Goal: Transaction & Acquisition: Obtain resource

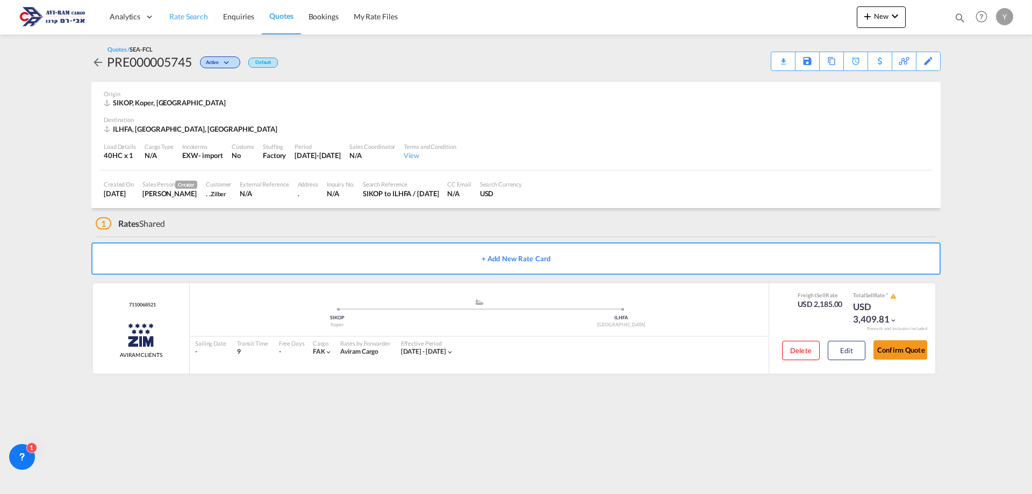
click at [196, 25] on link "Rate Search" at bounding box center [189, 16] width 54 height 35
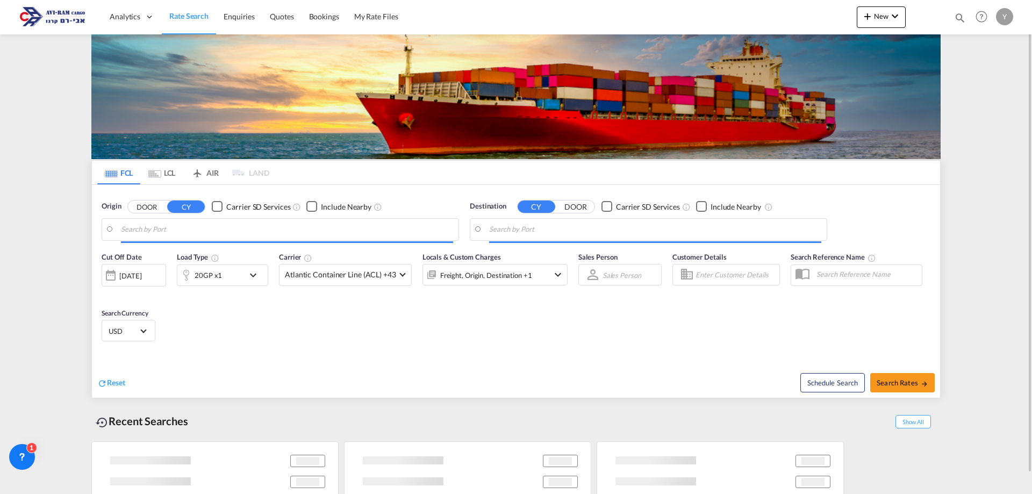
click at [177, 167] on md-tab-item "LCL" at bounding box center [161, 173] width 43 height 24
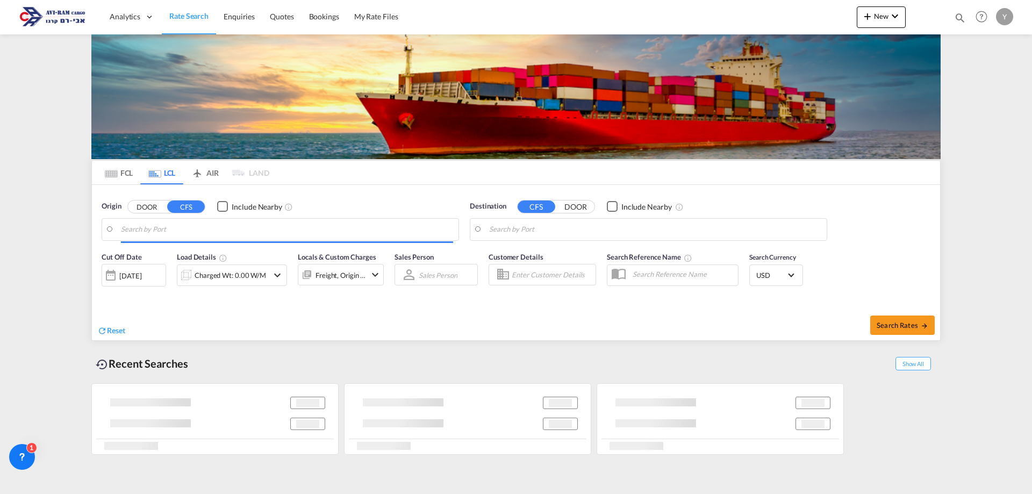
type input "Shanghai, SH, CNSHA"
type input "Ashdod, ILASH"
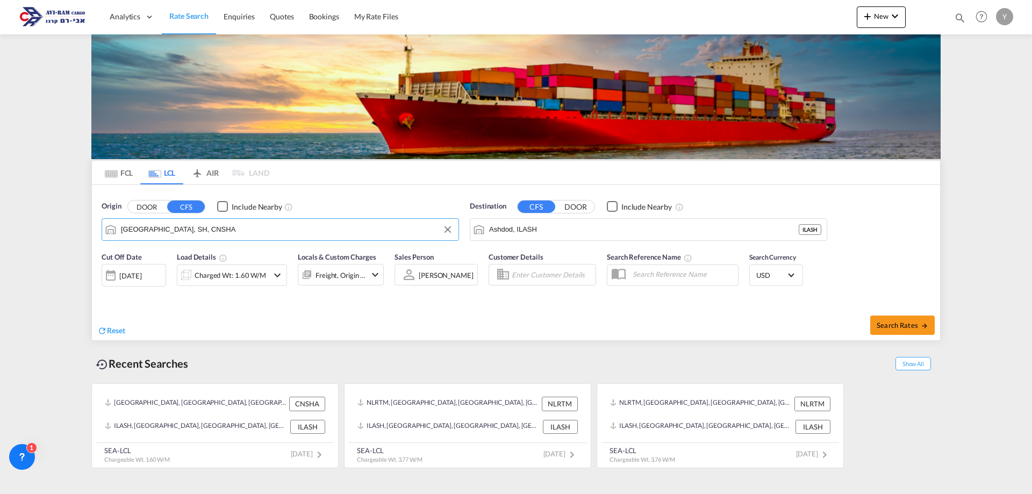
click at [197, 227] on input "Shanghai, SH, CNSHA" at bounding box center [287, 229] width 332 height 16
type input "נ"
click at [204, 229] on input "BANKO" at bounding box center [287, 229] width 332 height 16
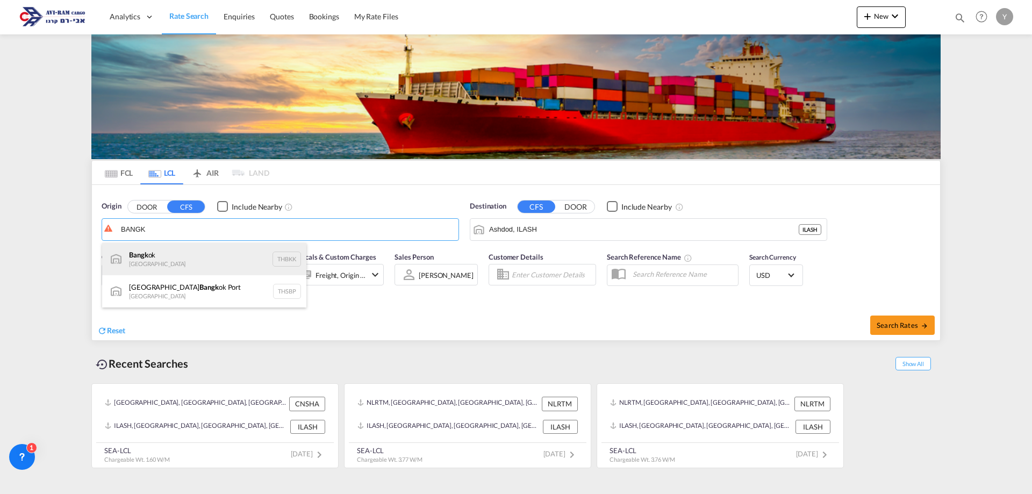
click at [189, 253] on div "Bangk ok Thailand THBKK" at bounding box center [204, 259] width 204 height 32
type input "Bangkok, THBKK"
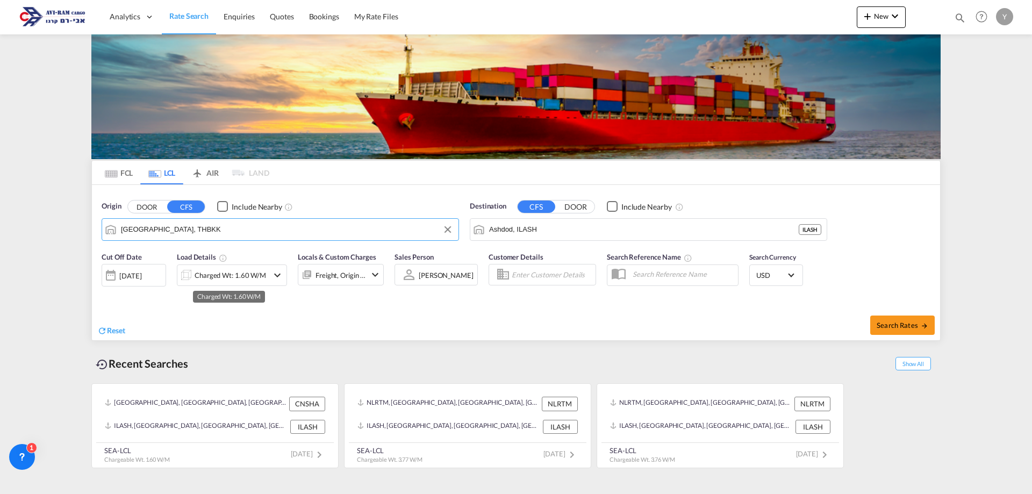
click at [227, 276] on div "Charged Wt: 1.60 W/M" at bounding box center [230, 275] width 71 height 15
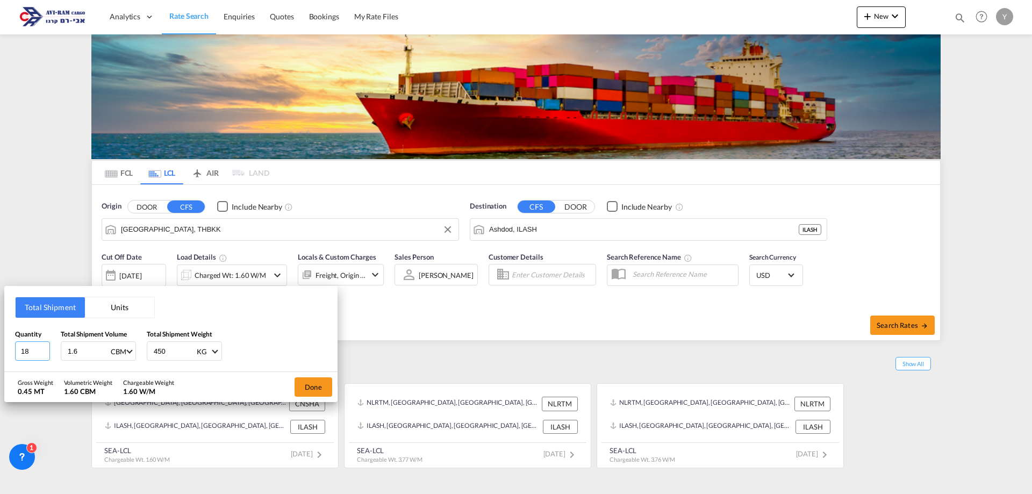
drag, startPoint x: 38, startPoint y: 350, endPoint x: 23, endPoint y: 354, distance: 15.4
click at [23, 354] on input "18" at bounding box center [32, 350] width 35 height 19
click at [95, 302] on button "Units" at bounding box center [119, 307] width 69 height 20
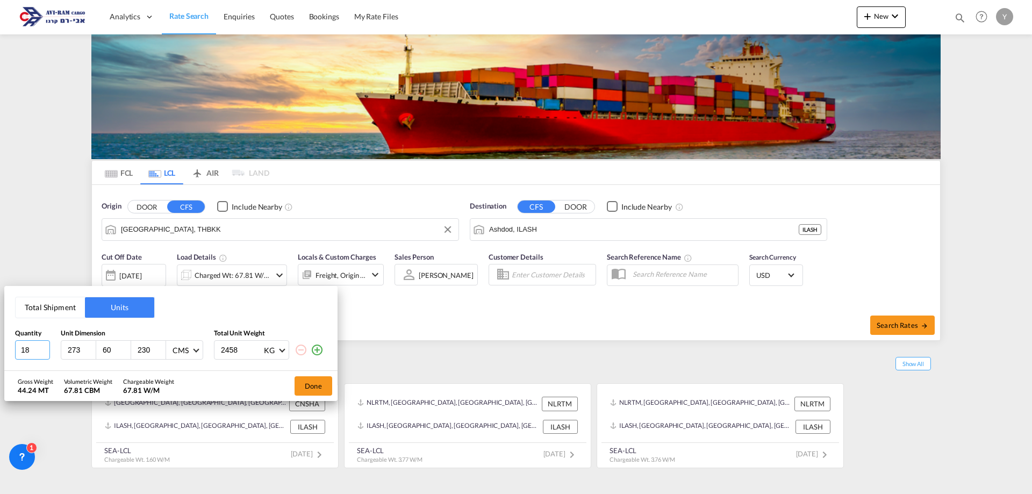
drag, startPoint x: -15, startPoint y: 336, endPoint x: -33, endPoint y: 335, distance: 18.3
click at [0, 335] on html "Analytics Dashboard Rate Search Enquiries Quotes Bookings" at bounding box center [516, 247] width 1032 height 494
type input "8"
click at [73, 351] on input "273" at bounding box center [81, 350] width 29 height 10
drag, startPoint x: 74, startPoint y: 351, endPoint x: 31, endPoint y: 352, distance: 43.0
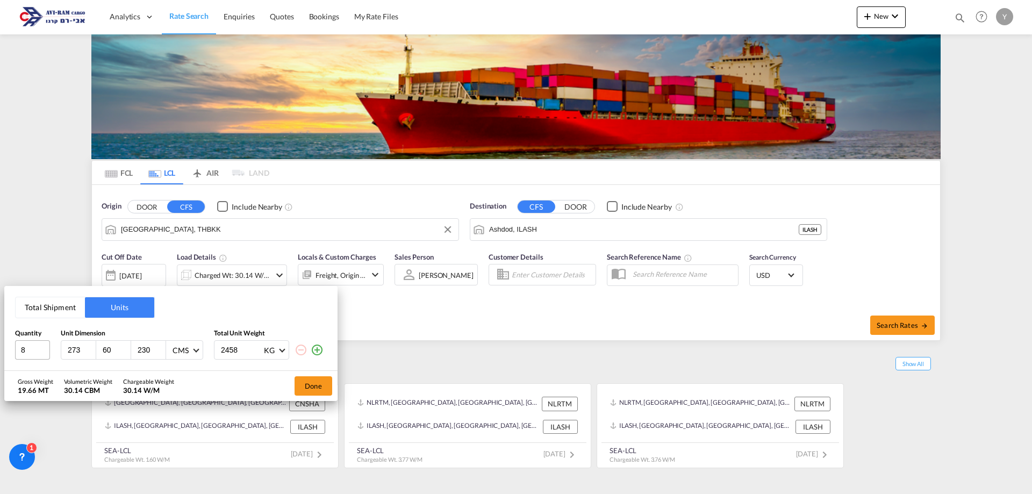
click at [31, 352] on div "8 273 60 230 CMS CMS Inches 2458 KG KG LB" at bounding box center [171, 349] width 312 height 19
type input "120"
drag, startPoint x: 117, startPoint y: 350, endPoint x: 97, endPoint y: 353, distance: 20.1
click at [97, 353] on div "60" at bounding box center [113, 350] width 35 height 18
type input "80"
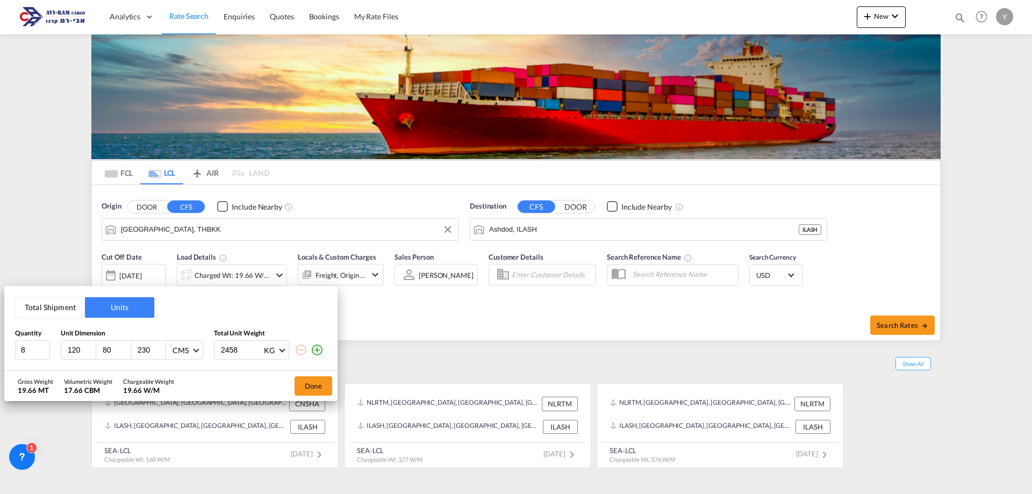
drag, startPoint x: 153, startPoint y: 346, endPoint x: 131, endPoint y: 352, distance: 23.0
click at [131, 352] on div "120 80 230 CMS CMS Inches" at bounding box center [132, 349] width 142 height 19
type input "100"
drag, startPoint x: 252, startPoint y: 355, endPoint x: 207, endPoint y: 357, distance: 44.7
click at [207, 357] on div "8 120 80 100 CMS CMS Inches 2458 KG KG LB" at bounding box center [171, 349] width 312 height 19
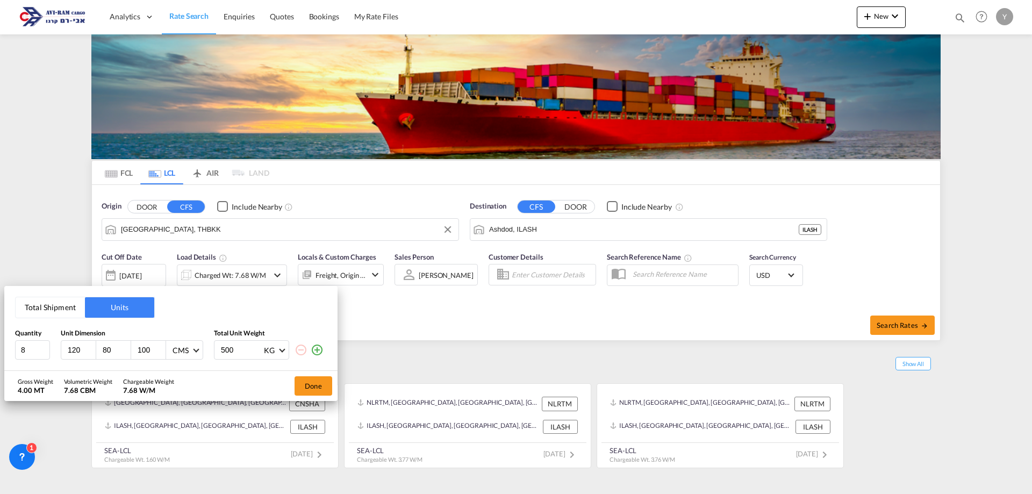
type input "5000"
click at [310, 393] on button "Done" at bounding box center [314, 385] width 38 height 19
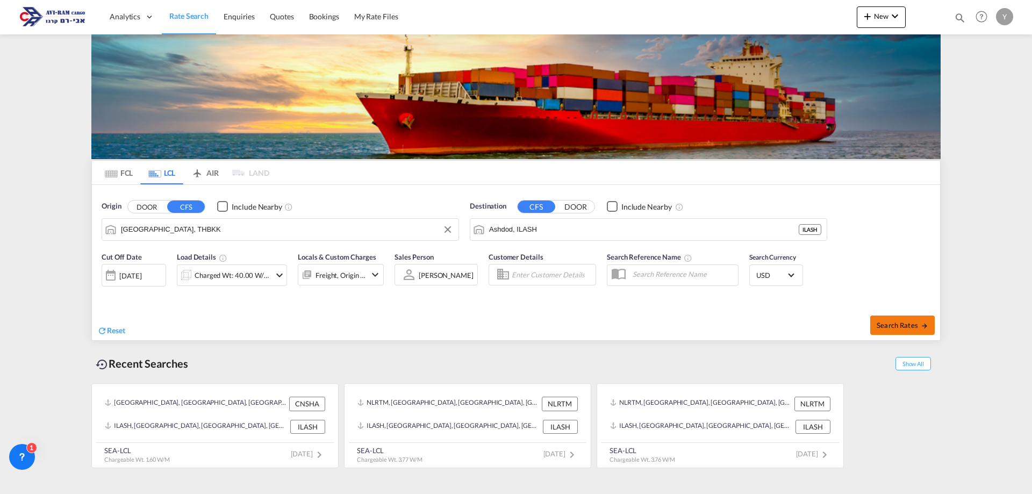
click at [886, 327] on span "Search Rates" at bounding box center [903, 325] width 52 height 9
type input "THBKK to ILASH / 28 Sep 2025"
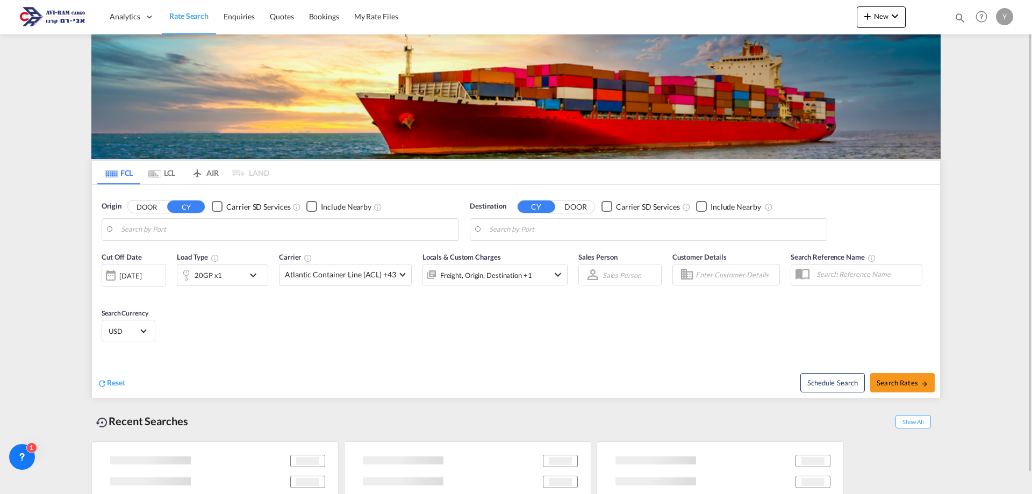
type input "Gdynia, PLGDY"
type input "Haifa, ILHFA"
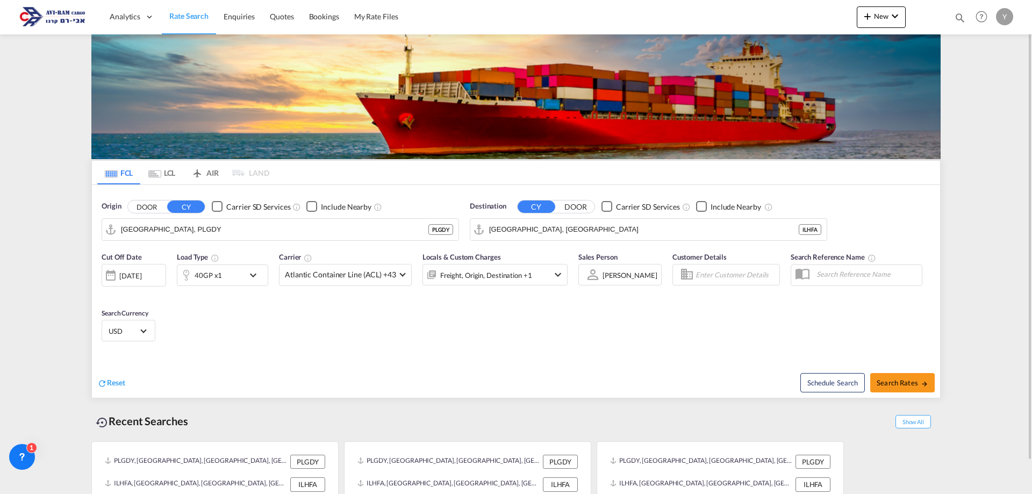
click at [171, 173] on md-tab-item "LCL" at bounding box center [161, 173] width 43 height 24
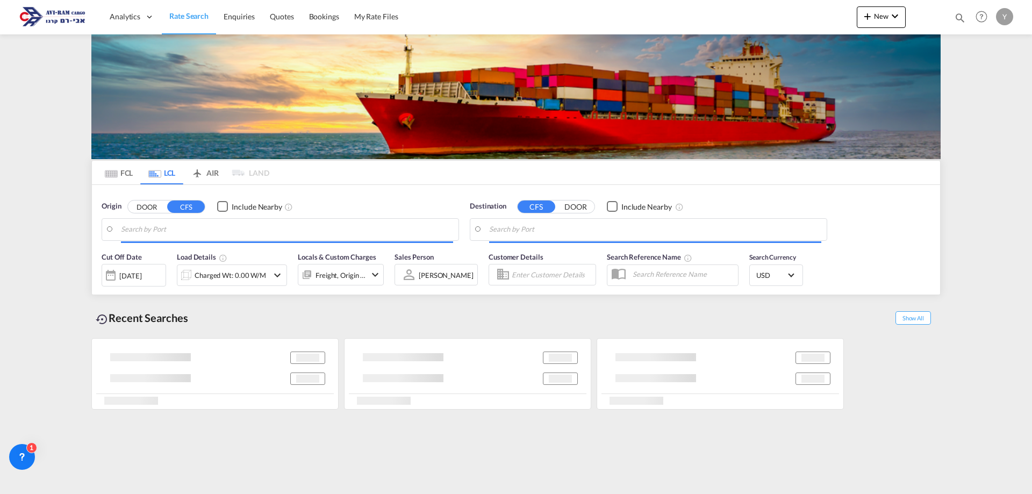
type input "Bangkok, THBKK"
type input "Ashdod, ILASH"
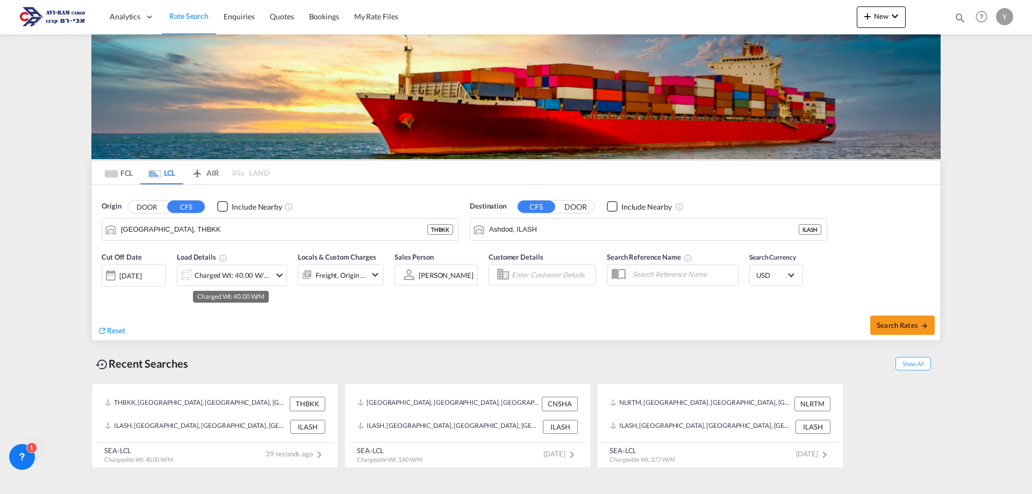
click at [238, 281] on div "Charged Wt: 40.00 W/M" at bounding box center [233, 275] width 76 height 15
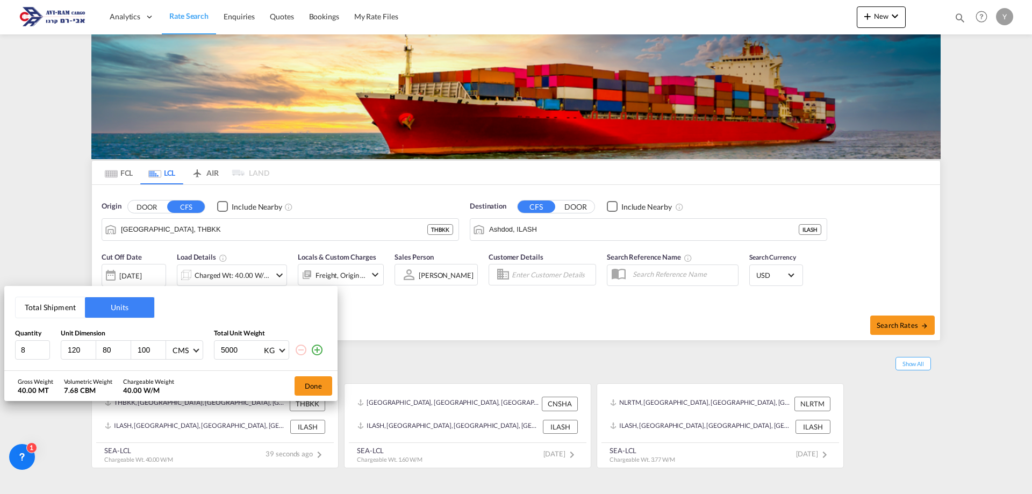
drag, startPoint x: 241, startPoint y: 350, endPoint x: 207, endPoint y: 360, distance: 35.2
click at [207, 360] on div "8 120 80 100 CMS CMS Inches 5000 KG KG LB" at bounding box center [171, 349] width 312 height 19
type input "625"
click at [313, 384] on button "Done" at bounding box center [314, 385] width 38 height 19
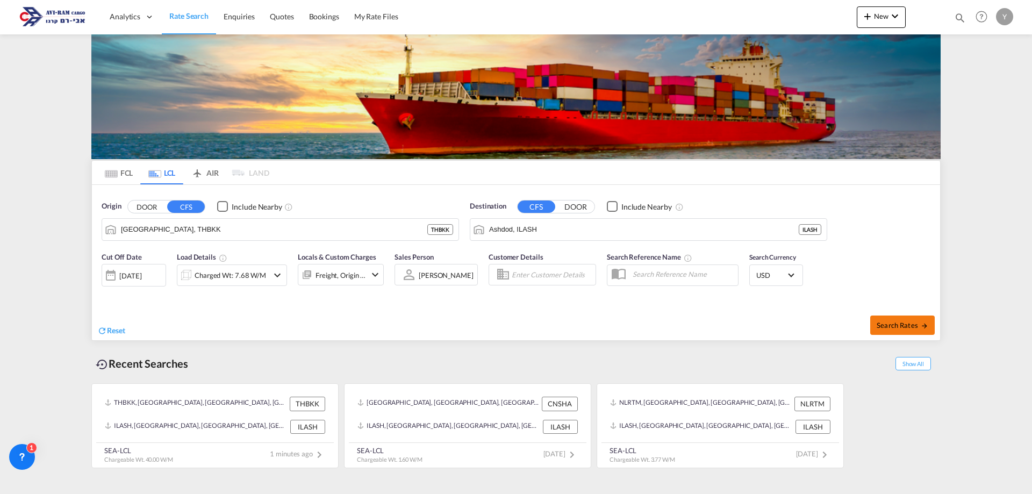
click at [890, 316] on button "Search Rates" at bounding box center [902, 324] width 64 height 19
type input "THBKK to ILASH / 28 Sep 2025"
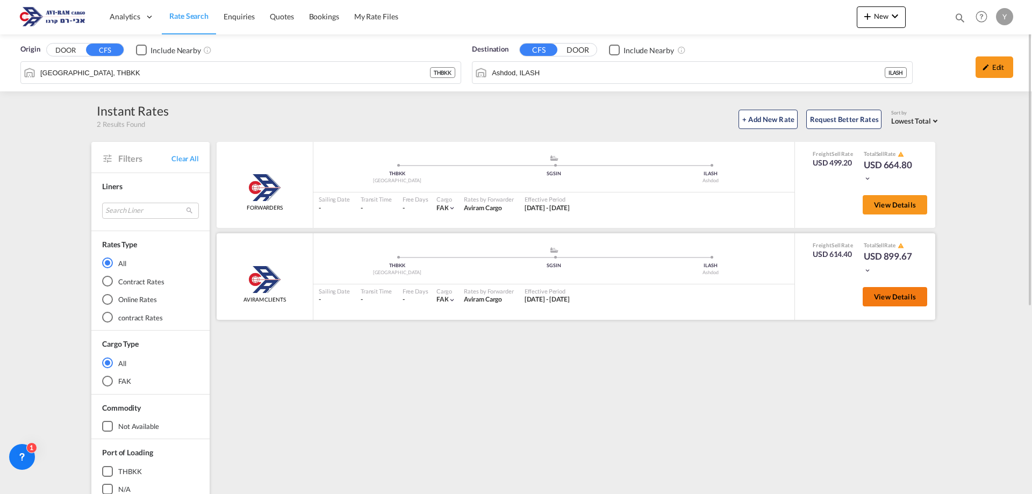
click at [901, 296] on span "View Details" at bounding box center [895, 296] width 42 height 9
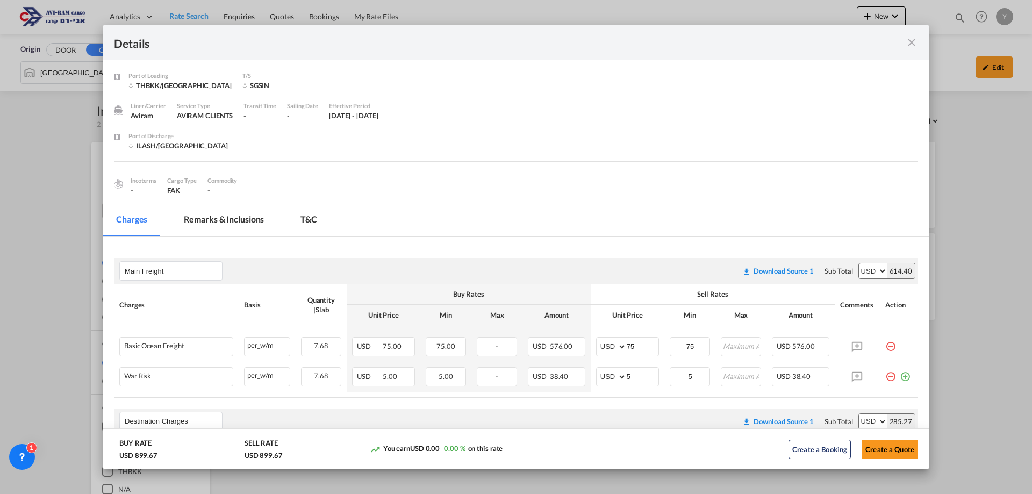
click at [915, 44] on md-icon "icon-close fg-AAA8AD m-0 cursor" at bounding box center [911, 42] width 13 height 13
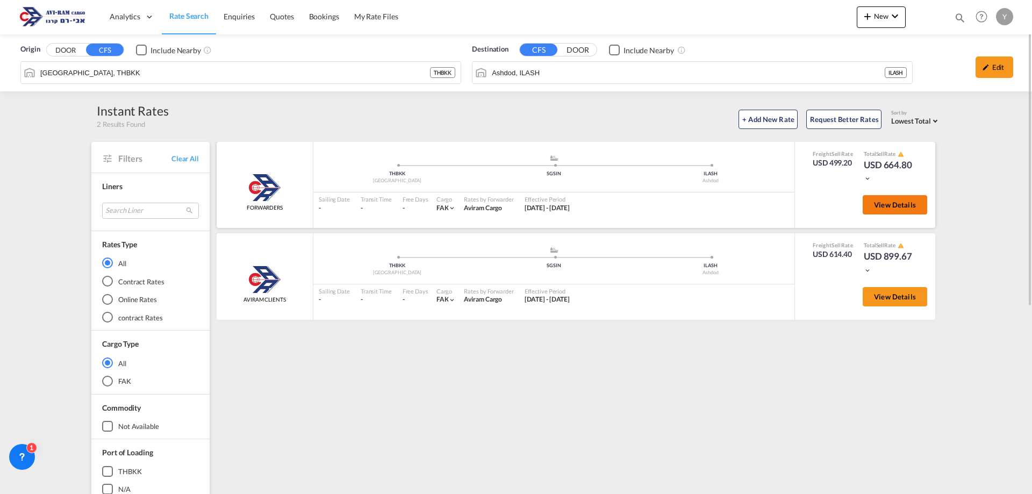
click at [886, 201] on span "View Details" at bounding box center [895, 204] width 42 height 9
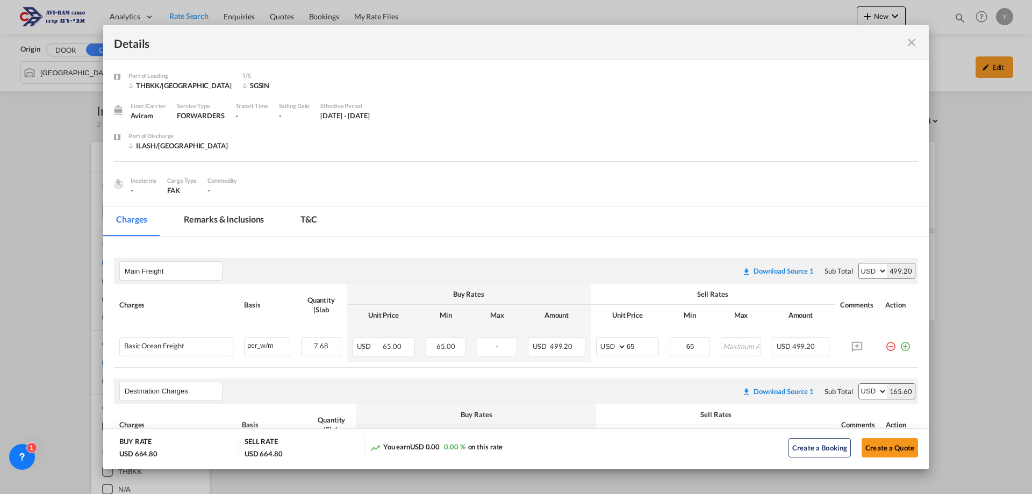
scroll to position [274, 0]
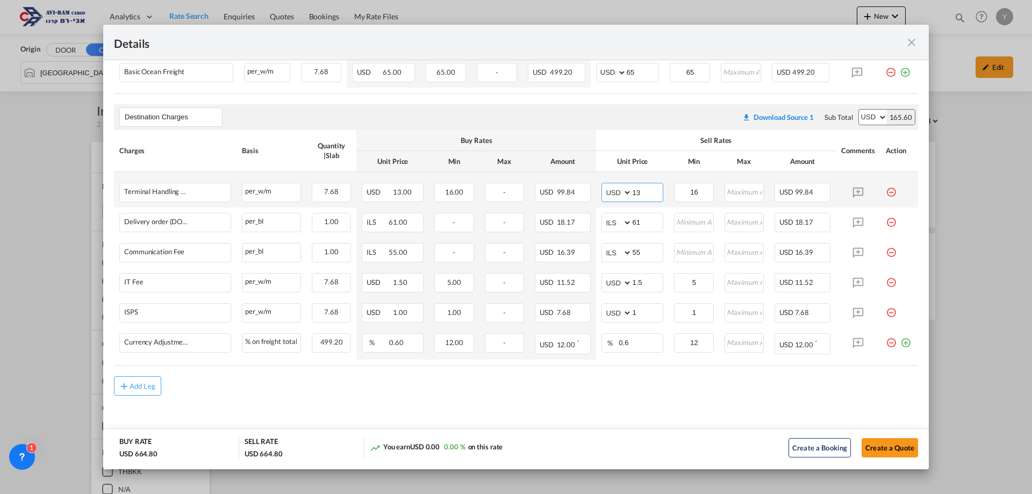
drag, startPoint x: 642, startPoint y: 195, endPoint x: 613, endPoint y: 196, distance: 29.0
click at [613, 196] on md-input-container "AED AFN ALL AMD ANG AOA ARS AUD AWG AZN BAM BBD BDT BGN BHD BIF BMD BND BOB BRL…" at bounding box center [632, 192] width 62 height 19
type input "16"
drag, startPoint x: 638, startPoint y: 222, endPoint x: 610, endPoint y: 228, distance: 28.7
click at [608, 228] on md-input-container "AED AFN ALL AMD ANG AOA ARS AUD AWG AZN BAM BBD BDT BGN BHD BIF BMD BND BOB BRL…" at bounding box center [632, 222] width 62 height 19
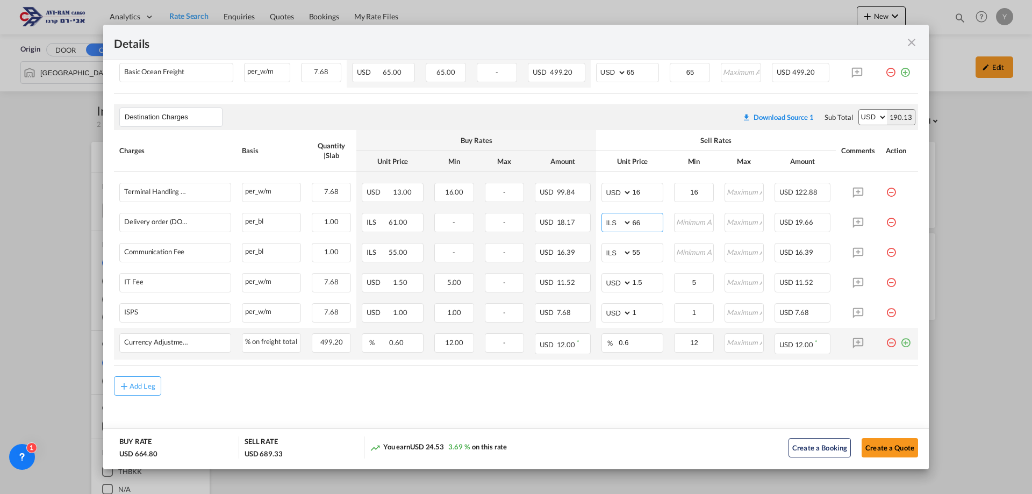
type input "66"
click at [904, 340] on td "Port of ..." at bounding box center [899, 344] width 38 height 32
click at [900, 341] on md-icon "icon-plus-circle-outline green-400-fg" at bounding box center [905, 338] width 11 height 11
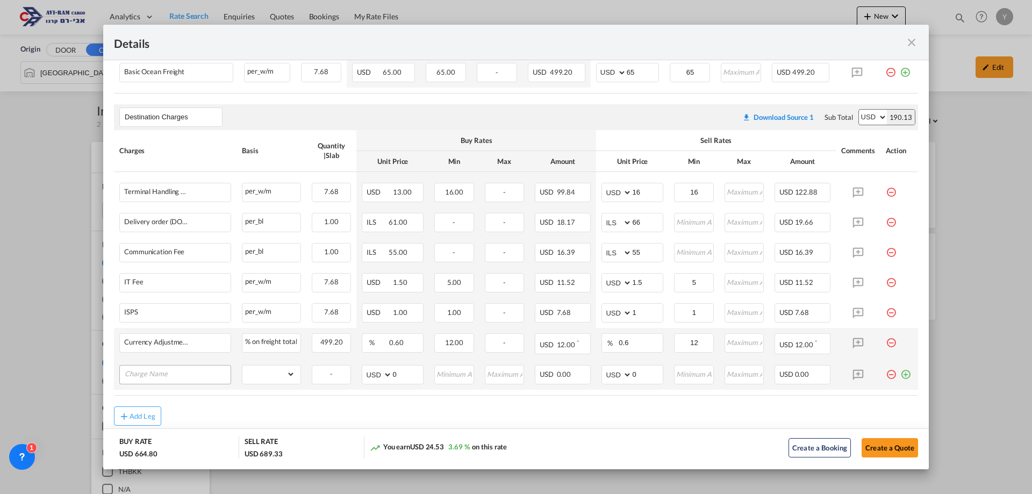
click at [135, 377] on input "Charge Name" at bounding box center [178, 373] width 106 height 16
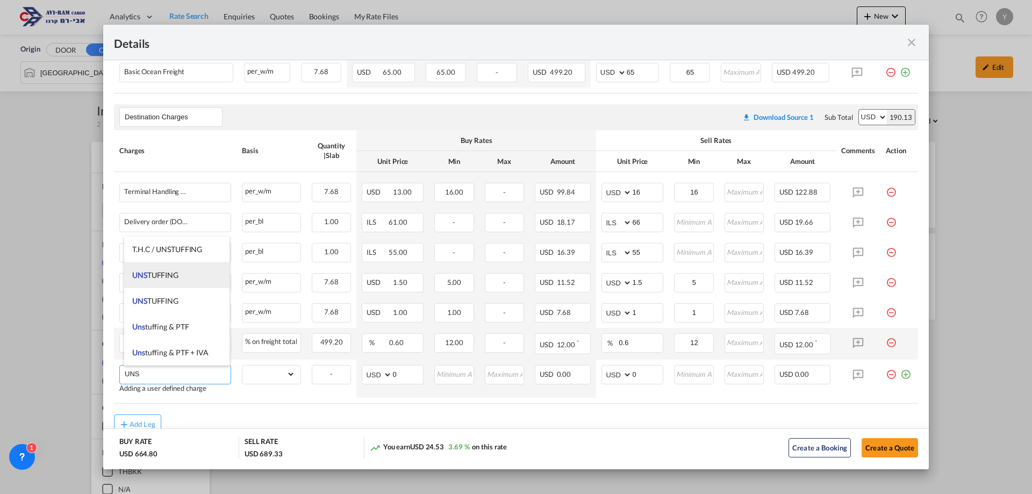
click at [176, 272] on span "UNS TUFFING" at bounding box center [155, 274] width 46 height 9
type input "UNSTUFFING"
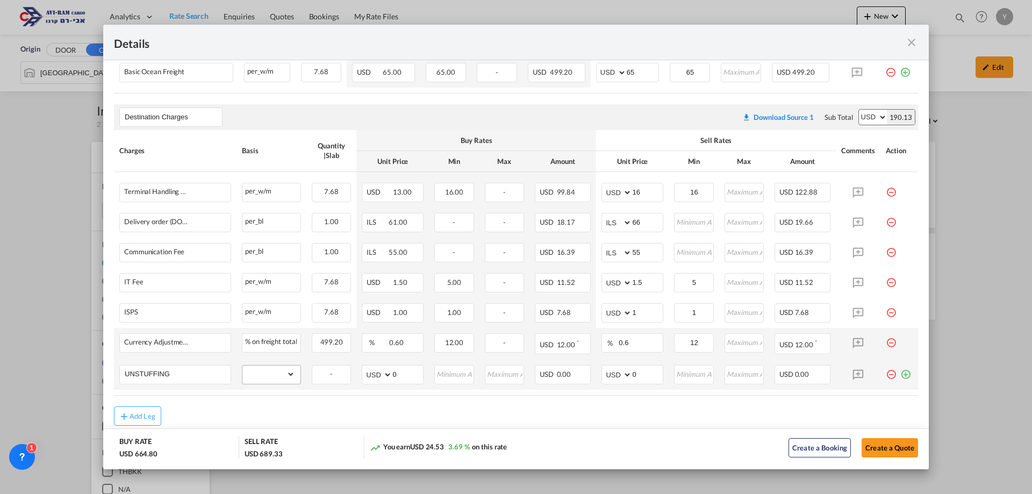
click at [293, 376] on md-input-container "gross_weight volumetric_weight per_shipment per_bl per_km per_hawb per_kg flat …" at bounding box center [271, 373] width 58 height 17
click at [288, 368] on select "gross_weight volumetric_weight per_shipment per_bl per_km per_hawb per_kg flat …" at bounding box center [268, 373] width 53 height 17
select select "per_ton"
click at [242, 365] on select "gross_weight volumetric_weight per_shipment per_bl per_km per_hawb per_kg flat …" at bounding box center [268, 373] width 53 height 17
drag, startPoint x: 652, startPoint y: 375, endPoint x: 622, endPoint y: 375, distance: 30.1
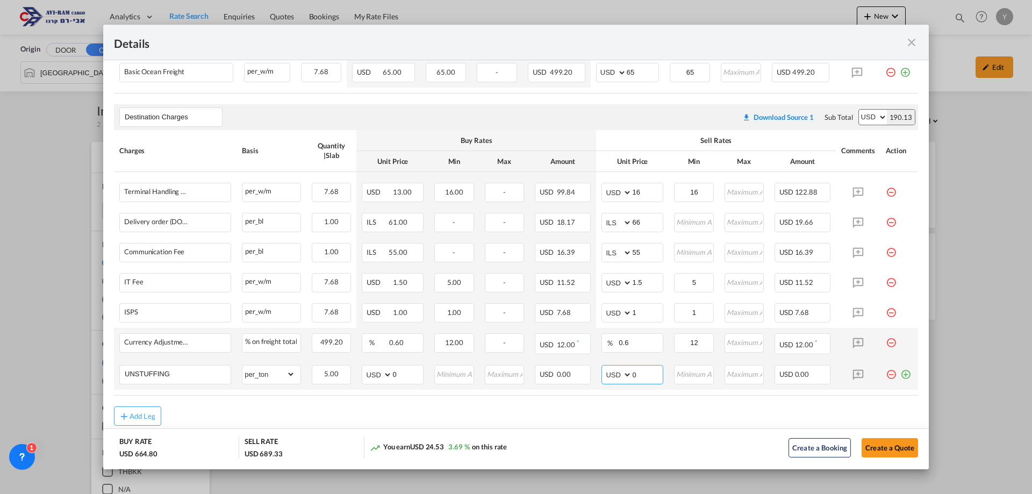
click at [622, 375] on md-input-container "AED AFN ALL AMD ANG AOA ARS AUD AWG AZN BAM BBD BDT BGN BHD BIF BMD BND BOB BRL…" at bounding box center [632, 374] width 62 height 19
type input "11.6"
click at [693, 374] on input "Port of ..." at bounding box center [694, 373] width 38 height 16
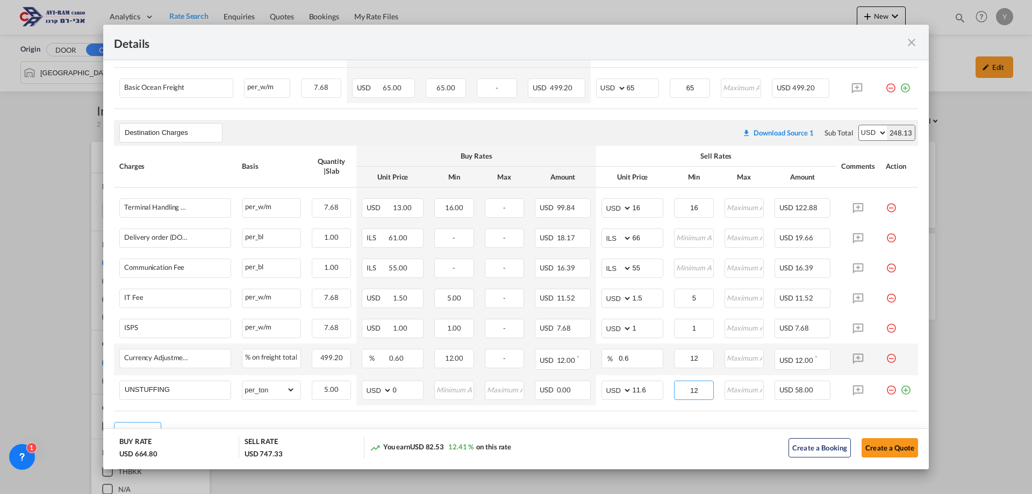
scroll to position [269, 0]
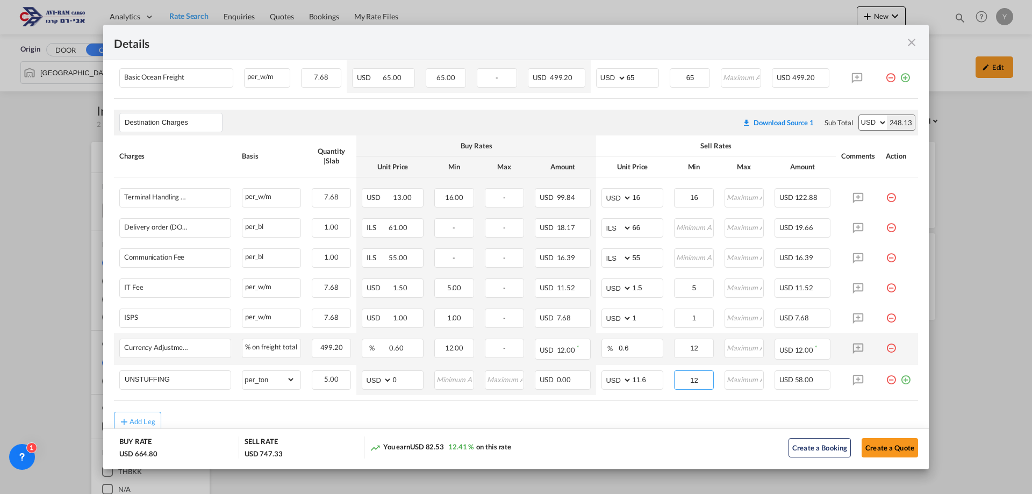
type input "12"
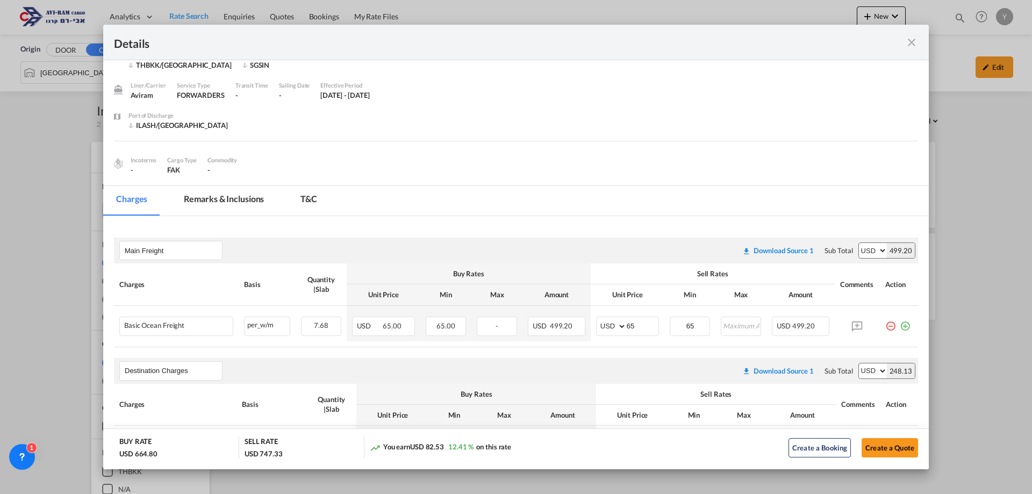
scroll to position [0, 0]
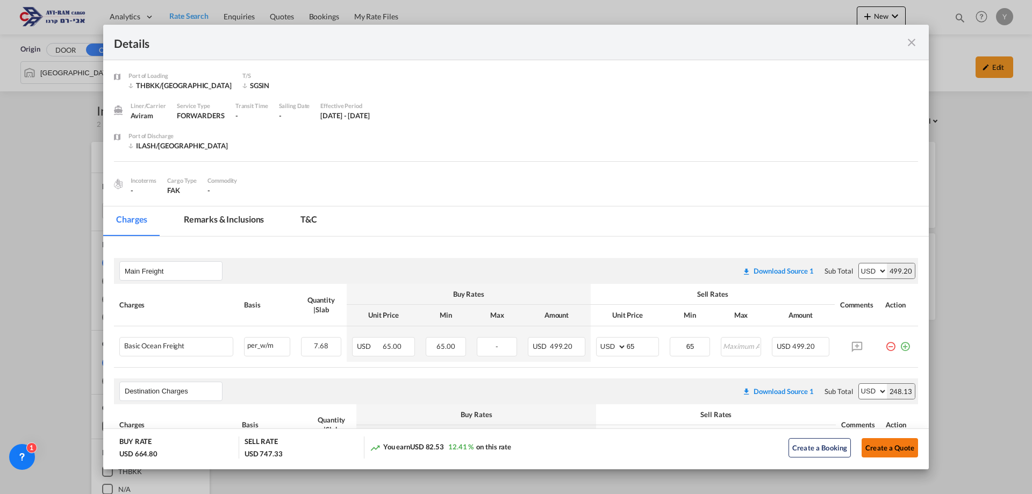
click at [863, 446] on button "Create a Quote" at bounding box center [889, 447] width 56 height 19
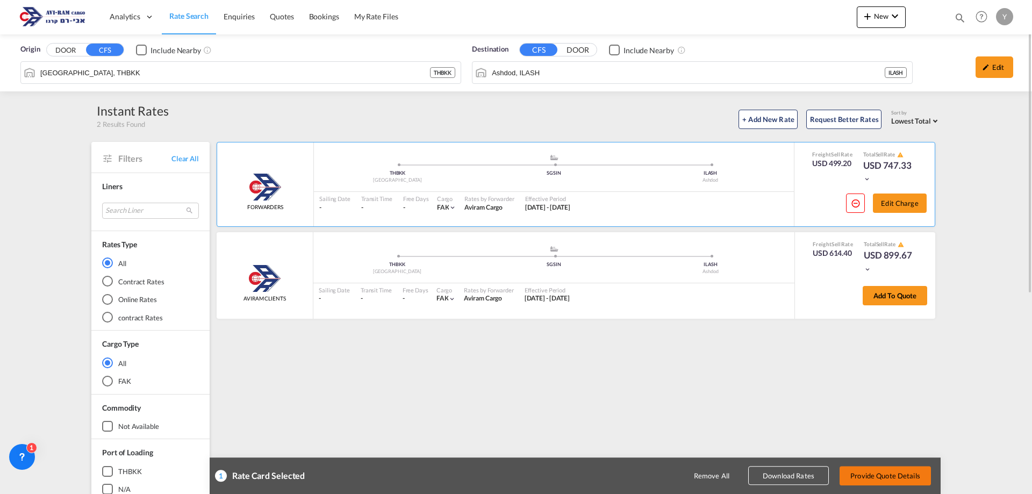
click at [874, 468] on button "Provide Quote Details" at bounding box center [884, 475] width 91 height 19
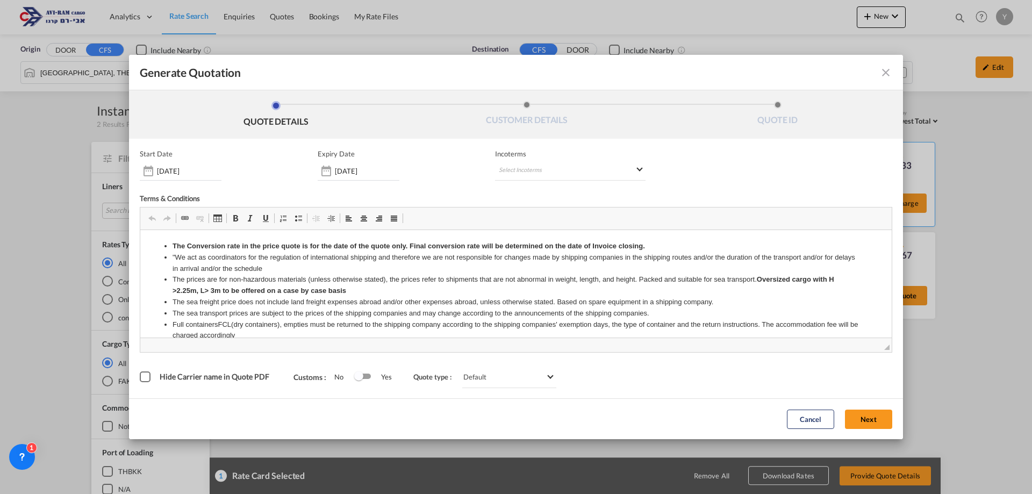
click at [631, 159] on div "Incoterms Select Incoterms DAP - import Delivered at Place DAP - export Deliver…" at bounding box center [570, 164] width 150 height 31
click at [631, 169] on md-select "Select Incoterms DAP - import Delivered at Place DAP - export Delivered at Plac…" at bounding box center [570, 170] width 150 height 19
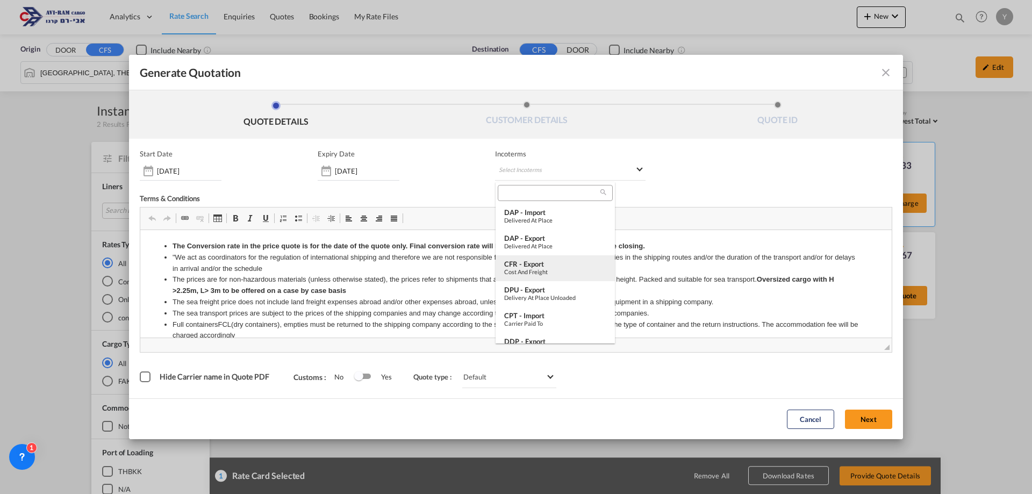
scroll to position [54, 0]
click at [533, 315] on div "FOB - import" at bounding box center [555, 313] width 102 height 9
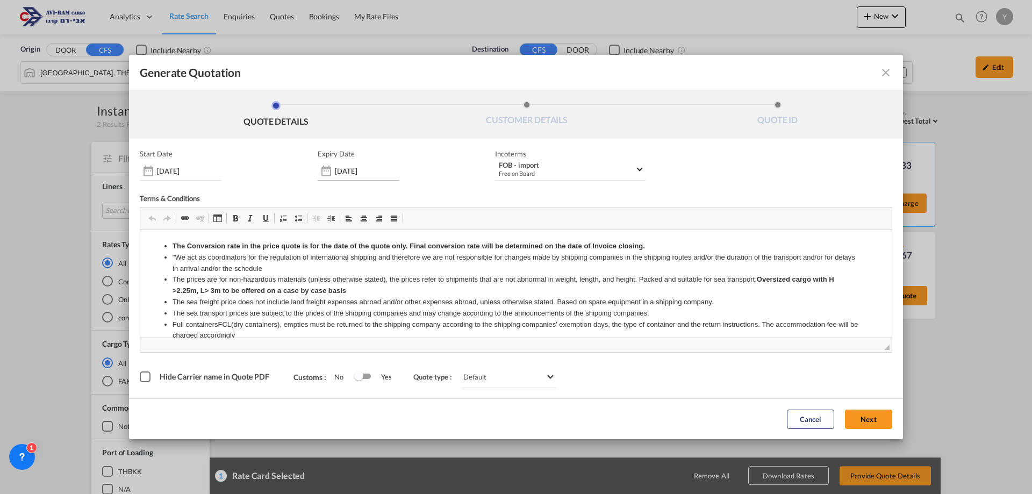
click at [358, 176] on div "30 Sep 2025" at bounding box center [359, 170] width 82 height 19
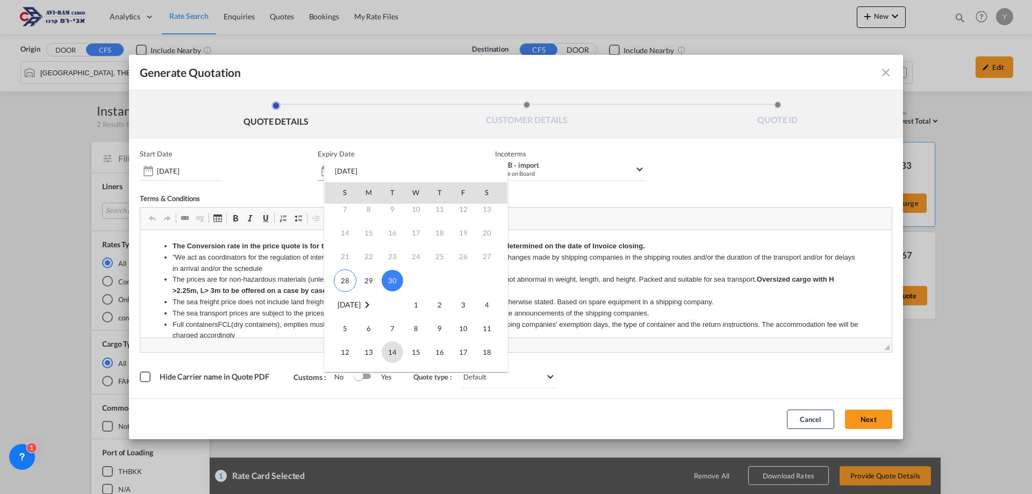
click at [392, 353] on span "14" at bounding box center [392, 351] width 21 height 21
type input "14 Oct 2025"
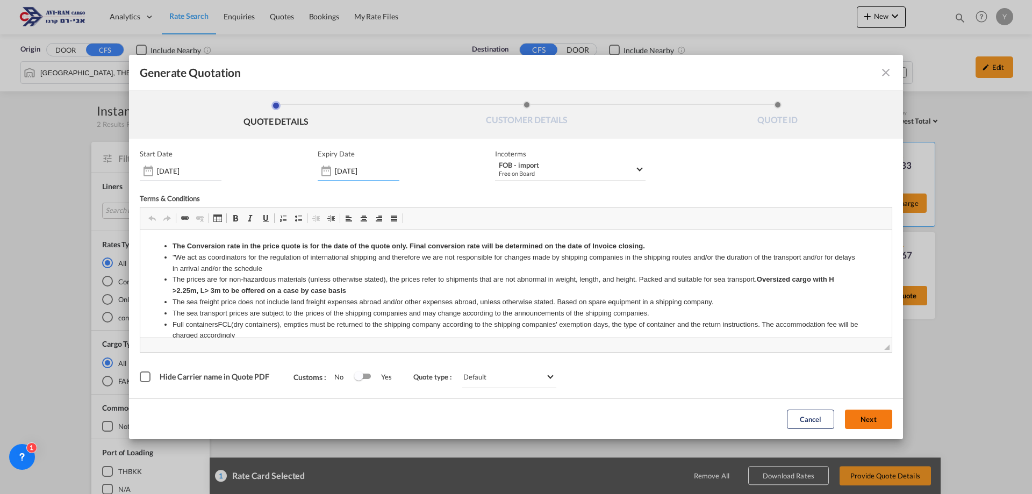
click at [873, 412] on button "Next" at bounding box center [868, 419] width 47 height 19
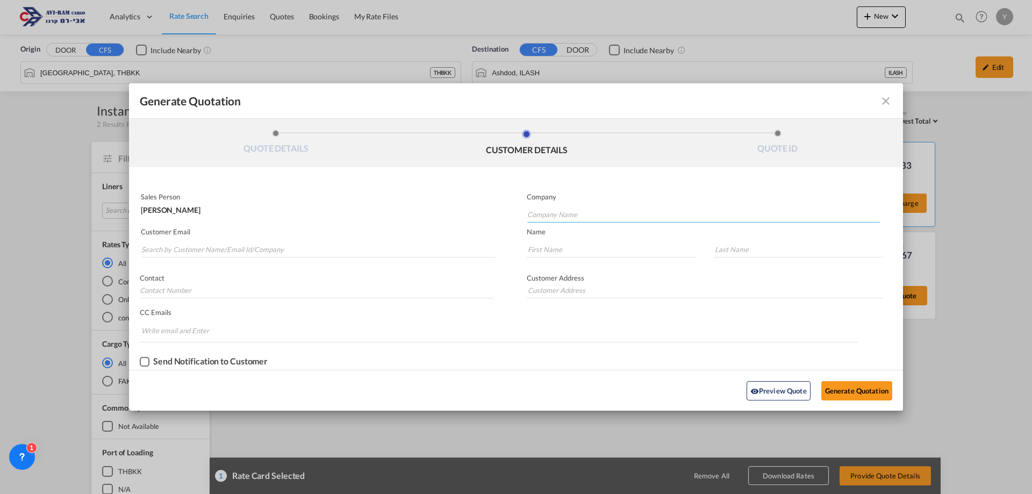
click at [590, 215] on input "Company Name" at bounding box center [703, 214] width 353 height 16
type input "R"
type input "I"
click at [145, 243] on input "Search by Customer Name/Email Id/Company" at bounding box center [318, 249] width 354 height 16
click at [146, 248] on input "Search by Customer Name/Email Id/Company" at bounding box center [318, 249] width 354 height 16
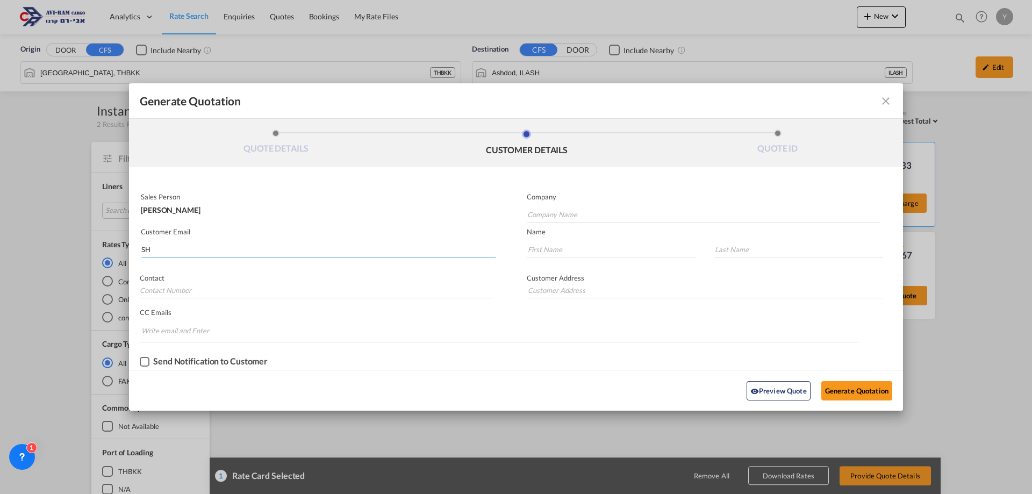
type input "S"
click at [559, 217] on input "Company Name" at bounding box center [703, 214] width 353 height 16
paste input "R.B.G.R.B.I"
type input "R"
click at [222, 254] on input "Search by Customer Name/Email Id/Company" at bounding box center [318, 249] width 354 height 16
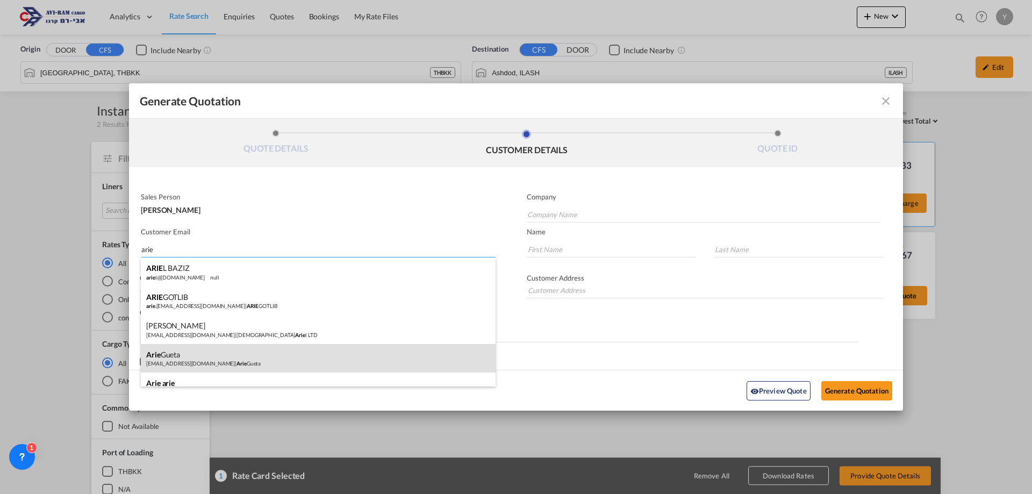
type input "arie"
click at [175, 352] on div "Arie Gueta sheos@bezeqint.net | Arie Gueta" at bounding box center [318, 358] width 355 height 29
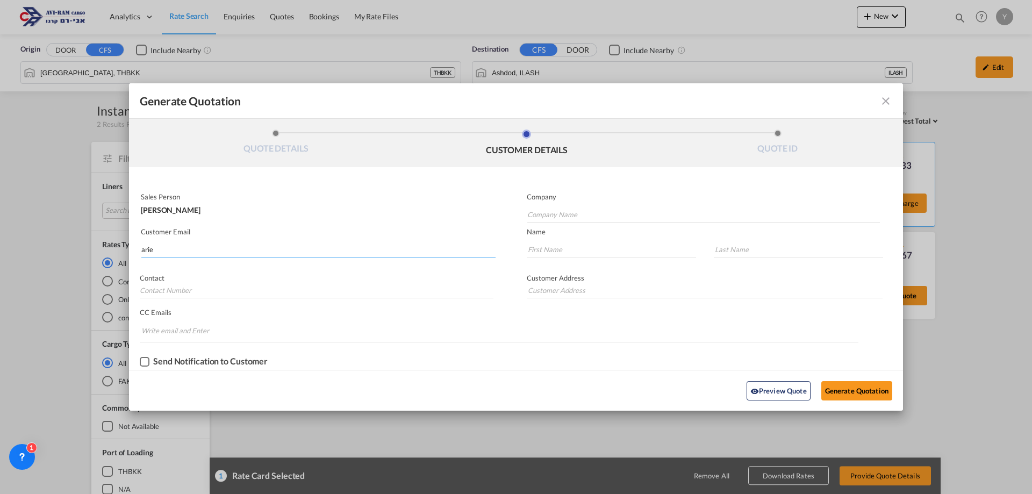
type input "Arie Gueta"
type input "sheos@bezeqint.net"
type input "Arie"
type input "Gueta"
type input "."
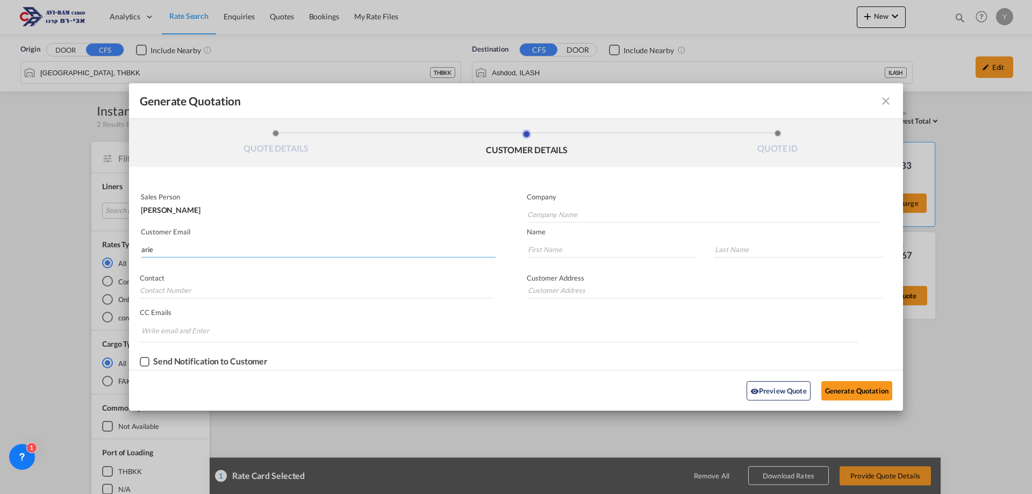
type input "."
click at [871, 387] on button "Generate Quotation" at bounding box center [856, 390] width 71 height 19
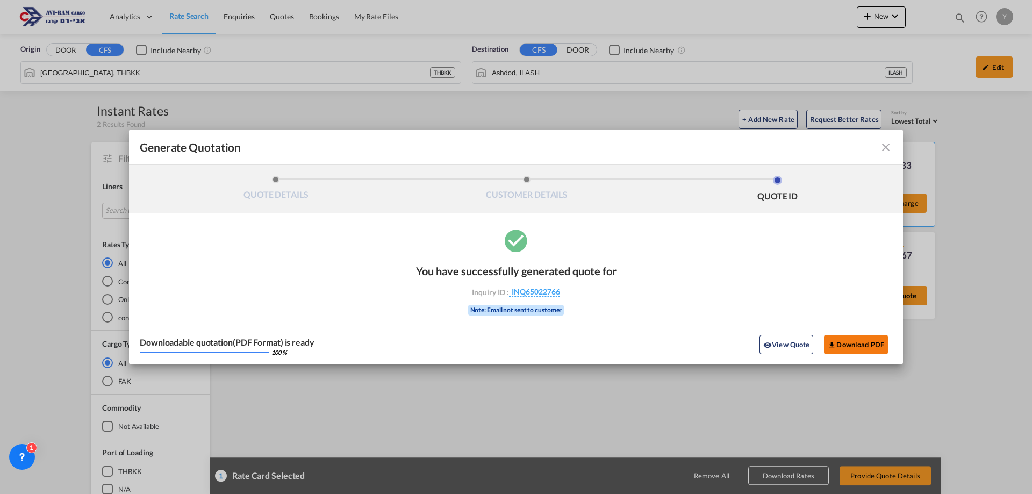
click at [857, 337] on button "Download PDF" at bounding box center [856, 344] width 64 height 19
